Goal: Task Accomplishment & Management: Manage account settings

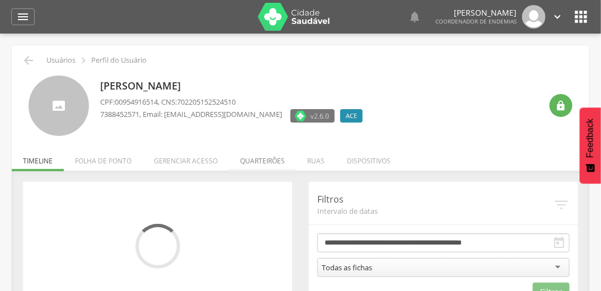
click at [260, 166] on li "Quarteirões" at bounding box center [262, 158] width 67 height 26
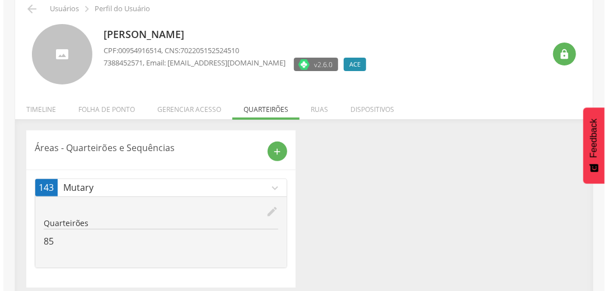
scroll to position [59, 0]
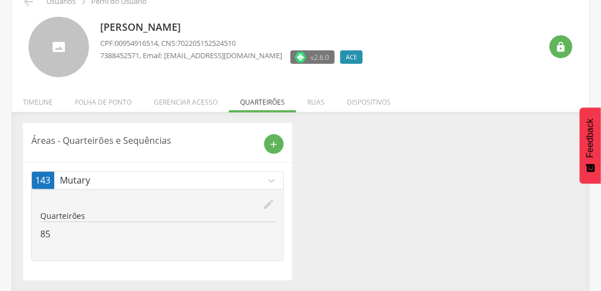
click at [271, 203] on icon "edit" at bounding box center [268, 204] width 12 height 12
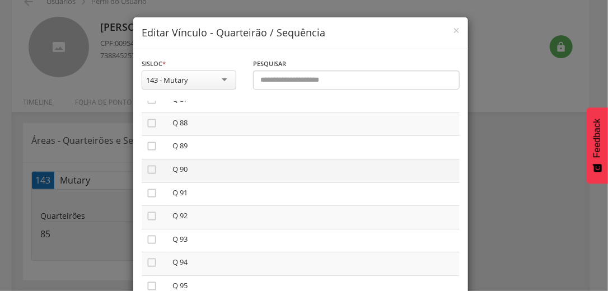
scroll to position [2104, 0]
click at [147, 173] on icon "" at bounding box center [151, 167] width 11 height 11
click at [149, 220] on icon "" at bounding box center [151, 214] width 11 height 11
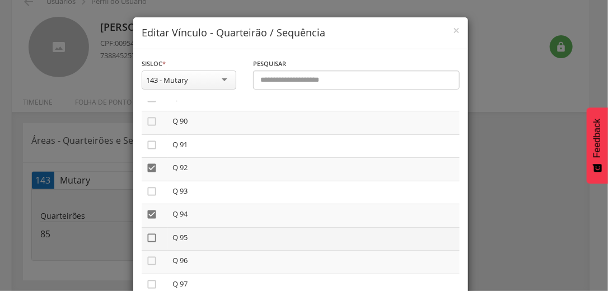
click at [149, 243] on icon "" at bounding box center [151, 237] width 11 height 11
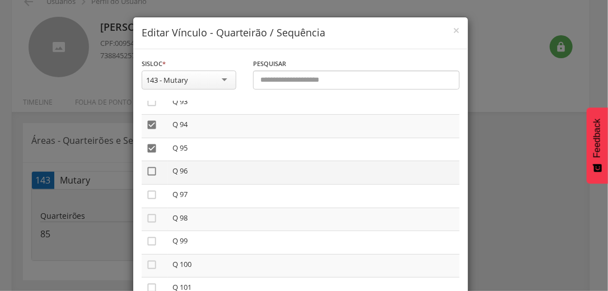
click at [148, 177] on icon "" at bounding box center [151, 171] width 11 height 11
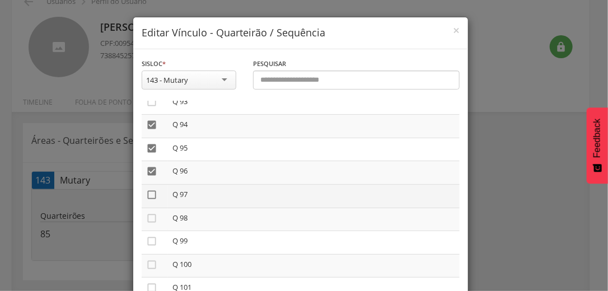
click at [152, 200] on icon "" at bounding box center [151, 194] width 11 height 11
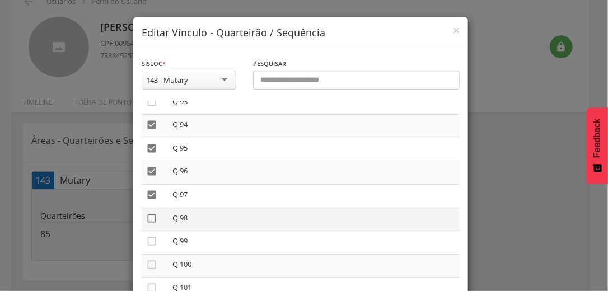
click at [147, 224] on icon "" at bounding box center [151, 218] width 11 height 11
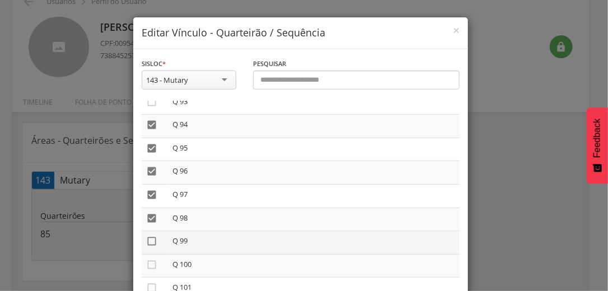
click at [147, 247] on icon "" at bounding box center [151, 241] width 11 height 11
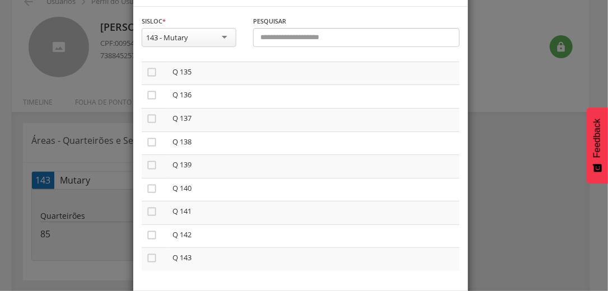
scroll to position [95, 0]
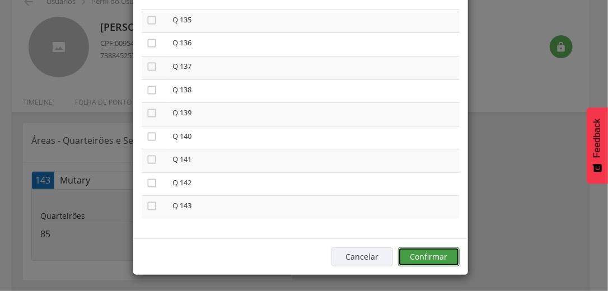
drag, startPoint x: 417, startPoint y: 254, endPoint x: 417, endPoint y: 260, distance: 6.2
click at [417, 260] on button "Confirmar" at bounding box center [429, 256] width 62 height 19
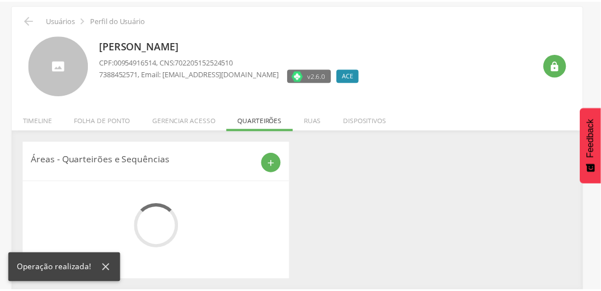
scroll to position [59, 0]
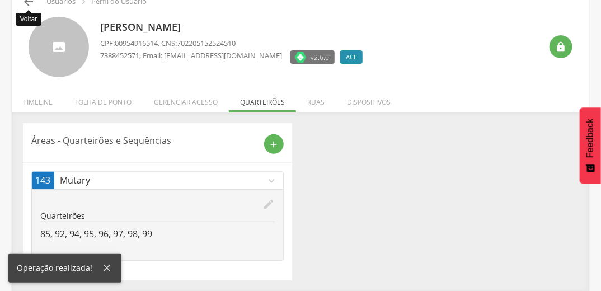
click at [29, 0] on icon "" at bounding box center [28, 1] width 13 height 13
